Goal: Find specific page/section: Find specific page/section

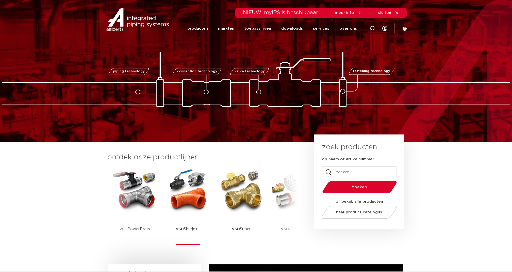
click at [198, 200] on img at bounding box center [188, 190] width 46 height 46
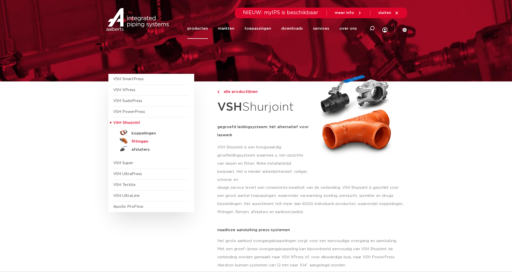
click at [145, 139] on h5 "fittingen" at bounding box center [157, 141] width 50 height 5
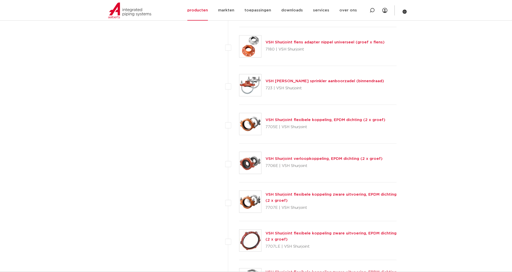
scroll to position [1166, 0]
